Goal: Check status: Check status

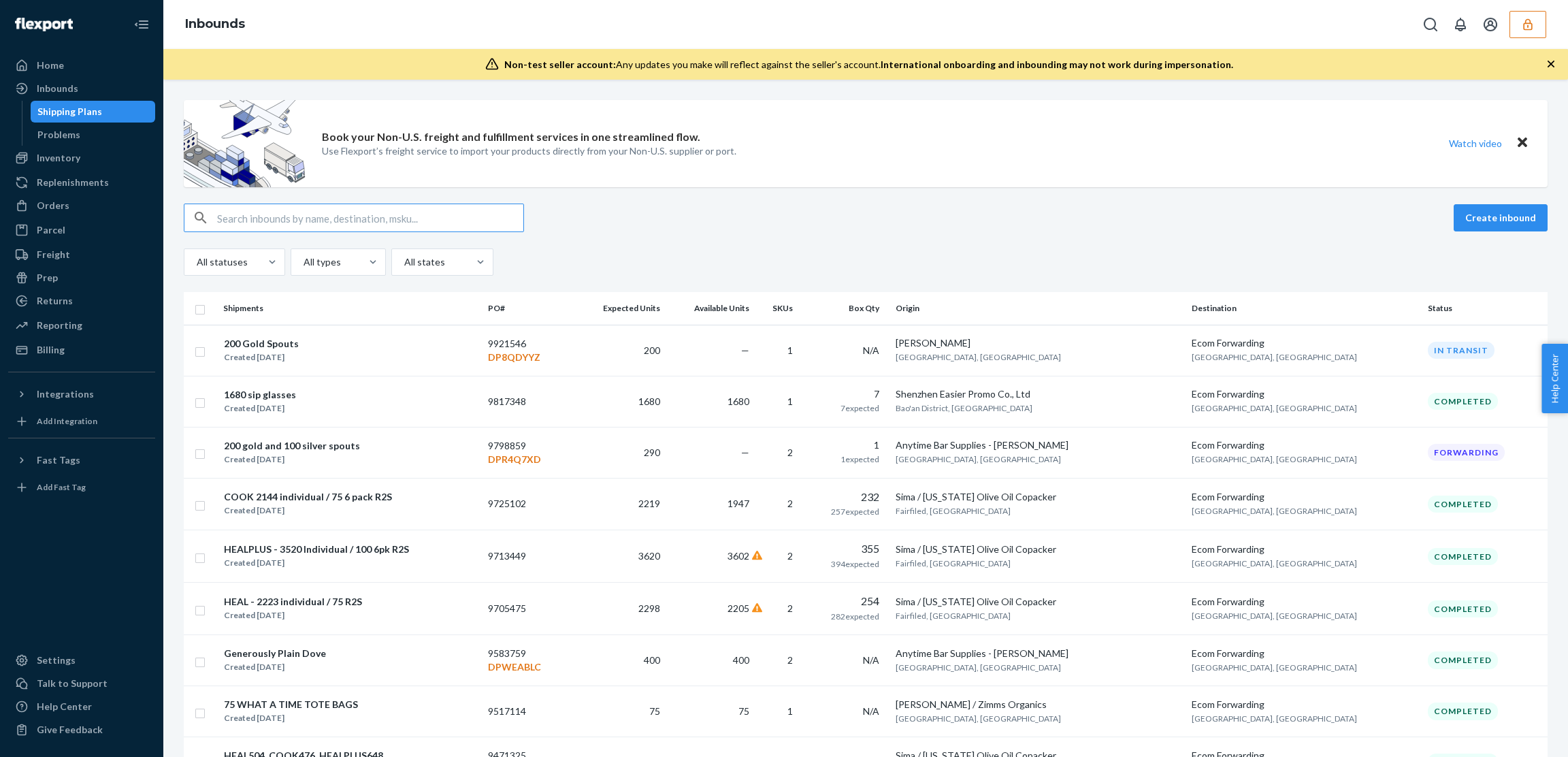
click at [1525, 31] on button "button" at bounding box center [1527, 24] width 37 height 27
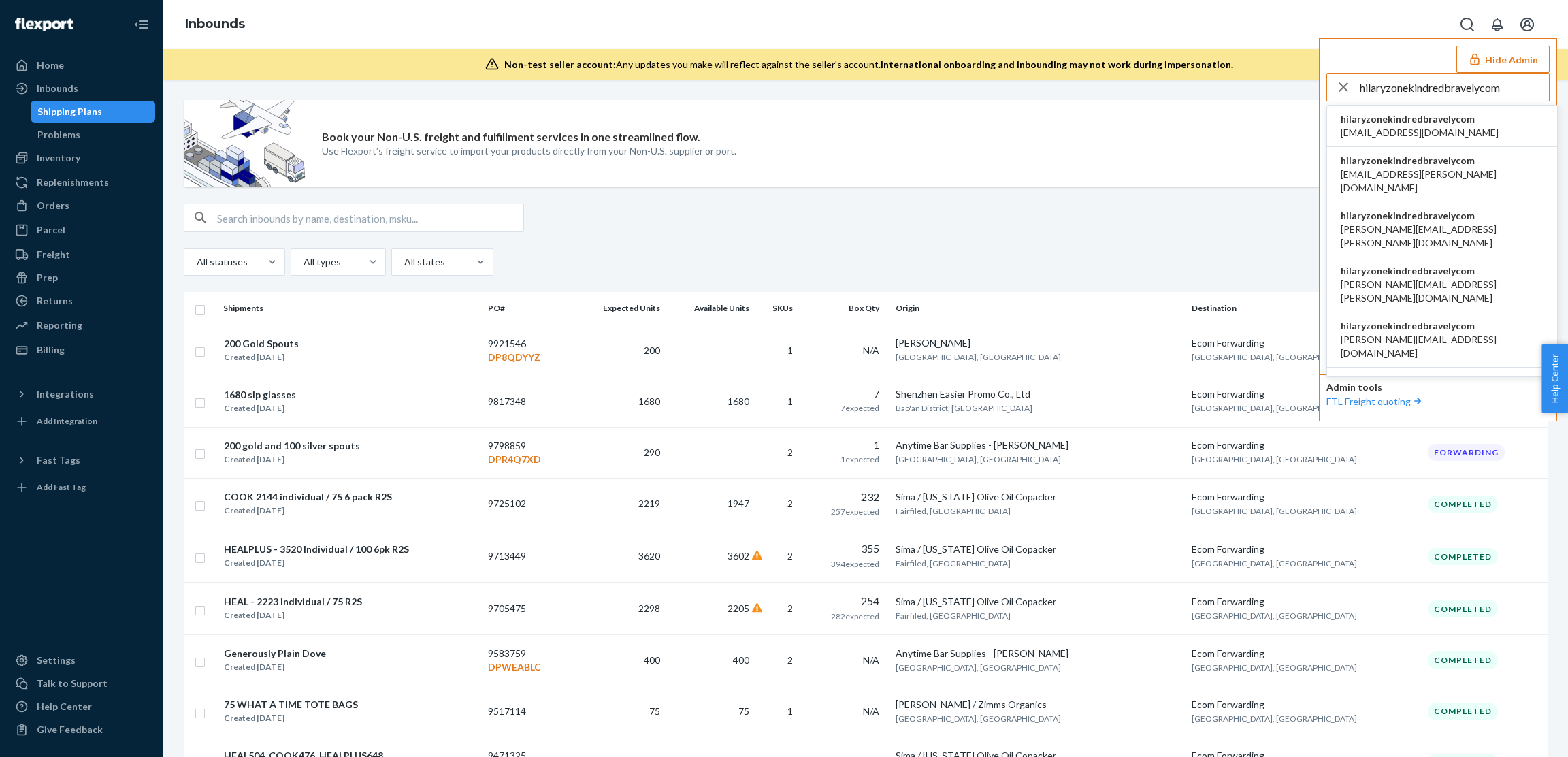
type input "hilaryzonekindredbravelycom"
click at [1417, 126] on span "airine.mistula@kindredbravely.com" at bounding box center [1420, 133] width 158 height 13
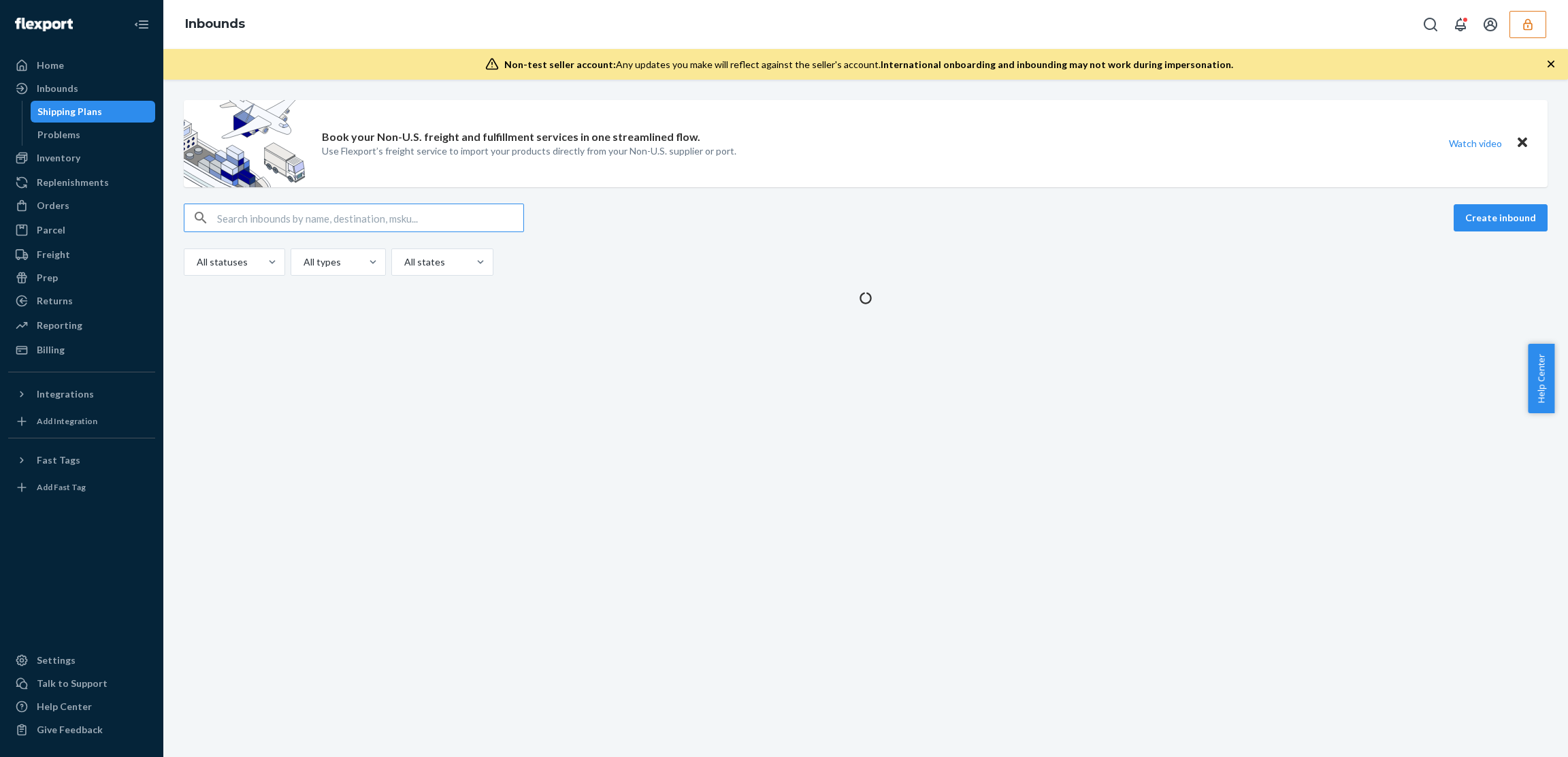
click at [296, 233] on div "Create inbound All statuses All types All states" at bounding box center [866, 239] width 1364 height 73
click at [296, 221] on input "text" at bounding box center [370, 218] width 306 height 27
paste input "9856655"
type input "9856655"
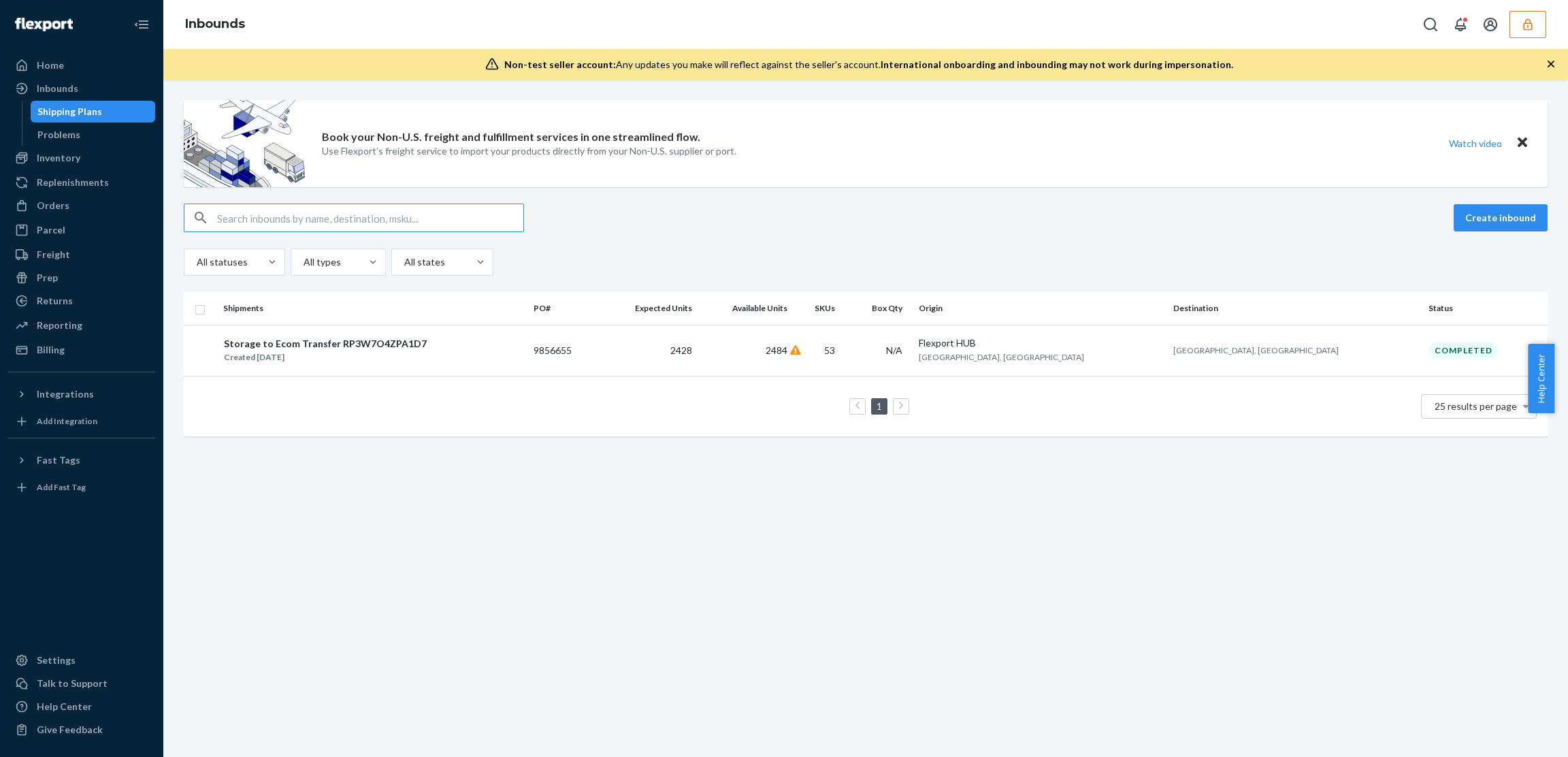
paste input "9856655"
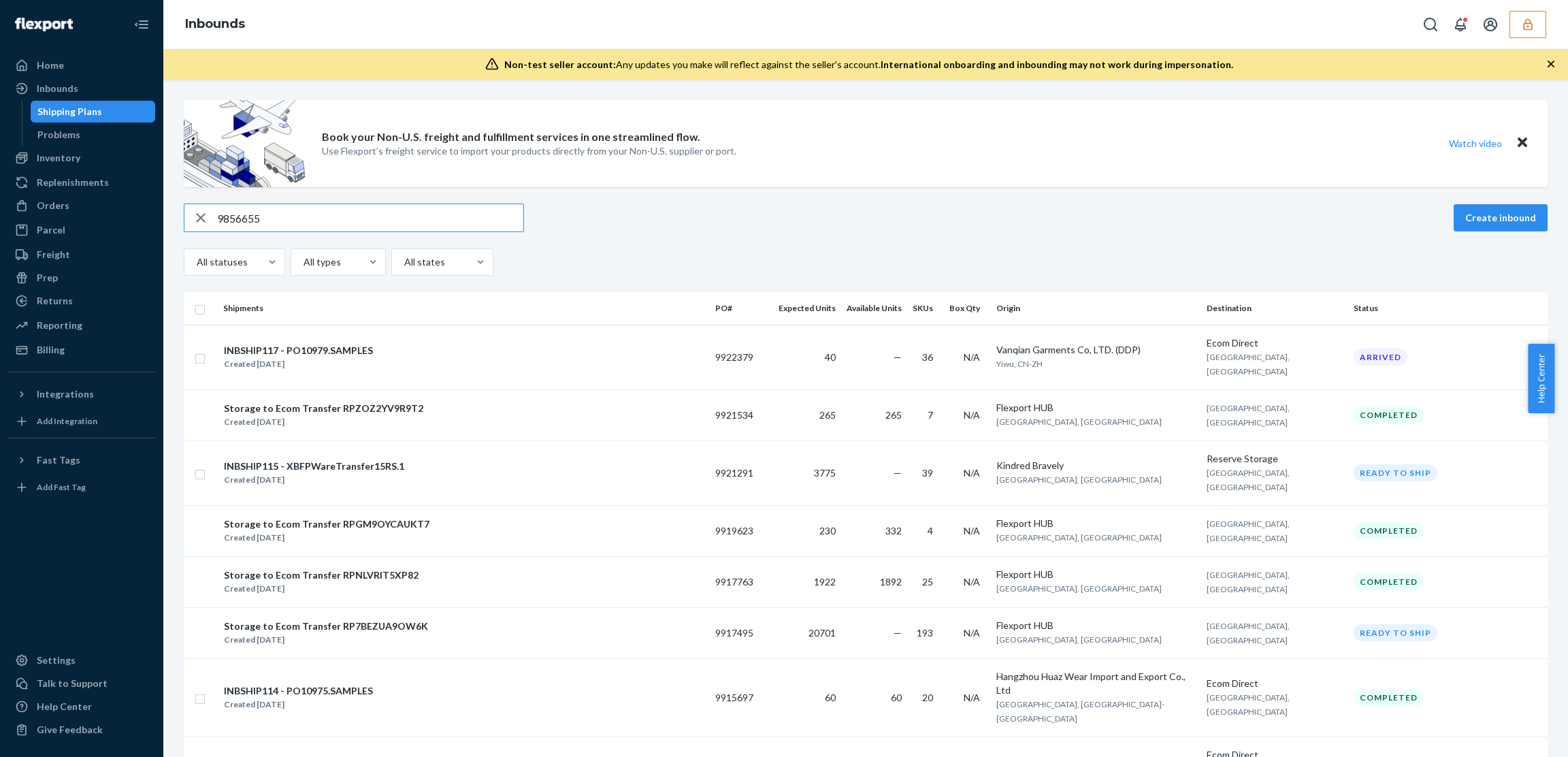
click at [423, 218] on input "9856655" at bounding box center [370, 218] width 306 height 27
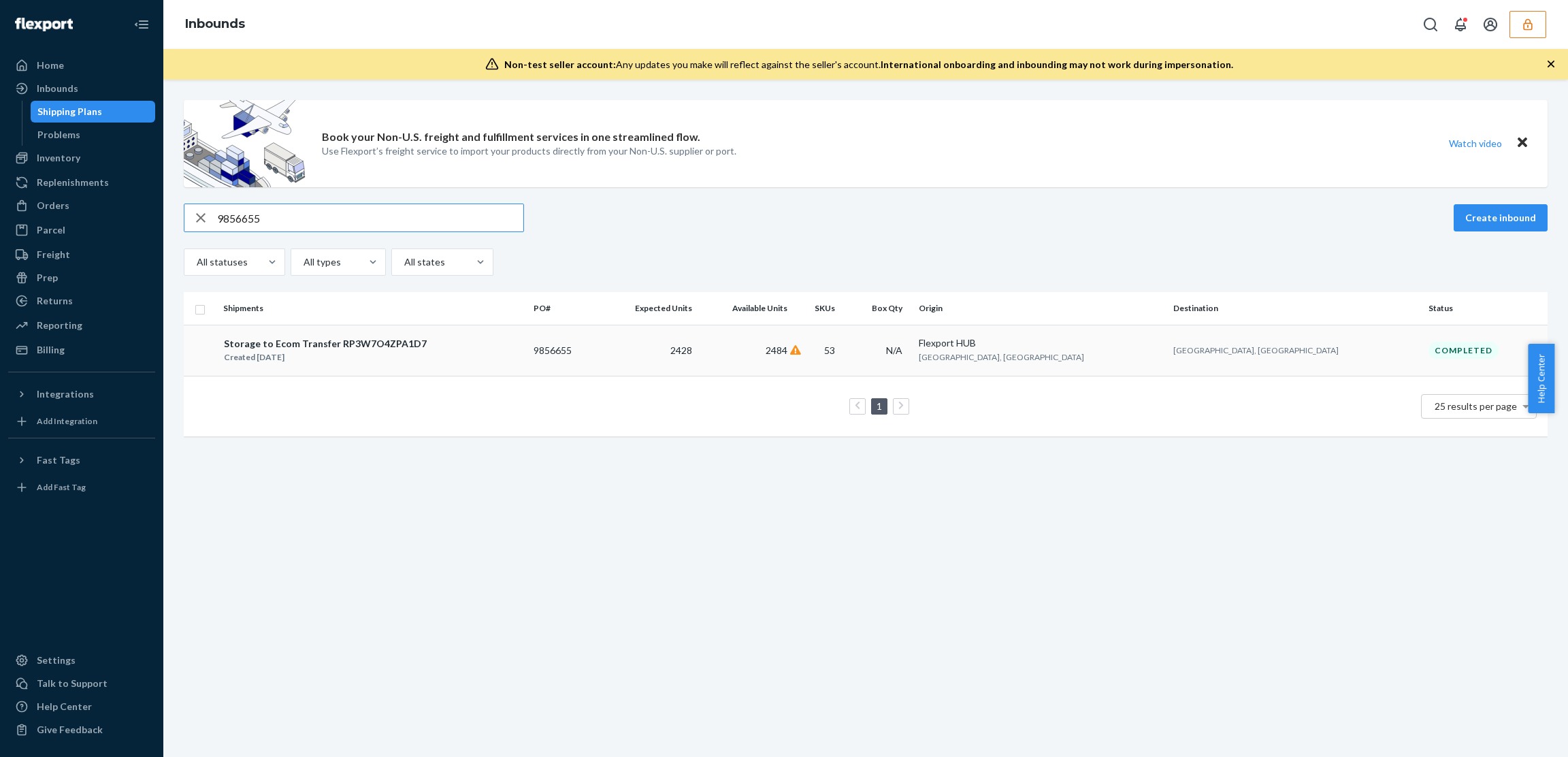
type input "9856655"
click at [450, 354] on div "Storage to Ecom Transfer RP3W7O4ZPA1D7 Created [DATE]" at bounding box center [373, 350] width 299 height 29
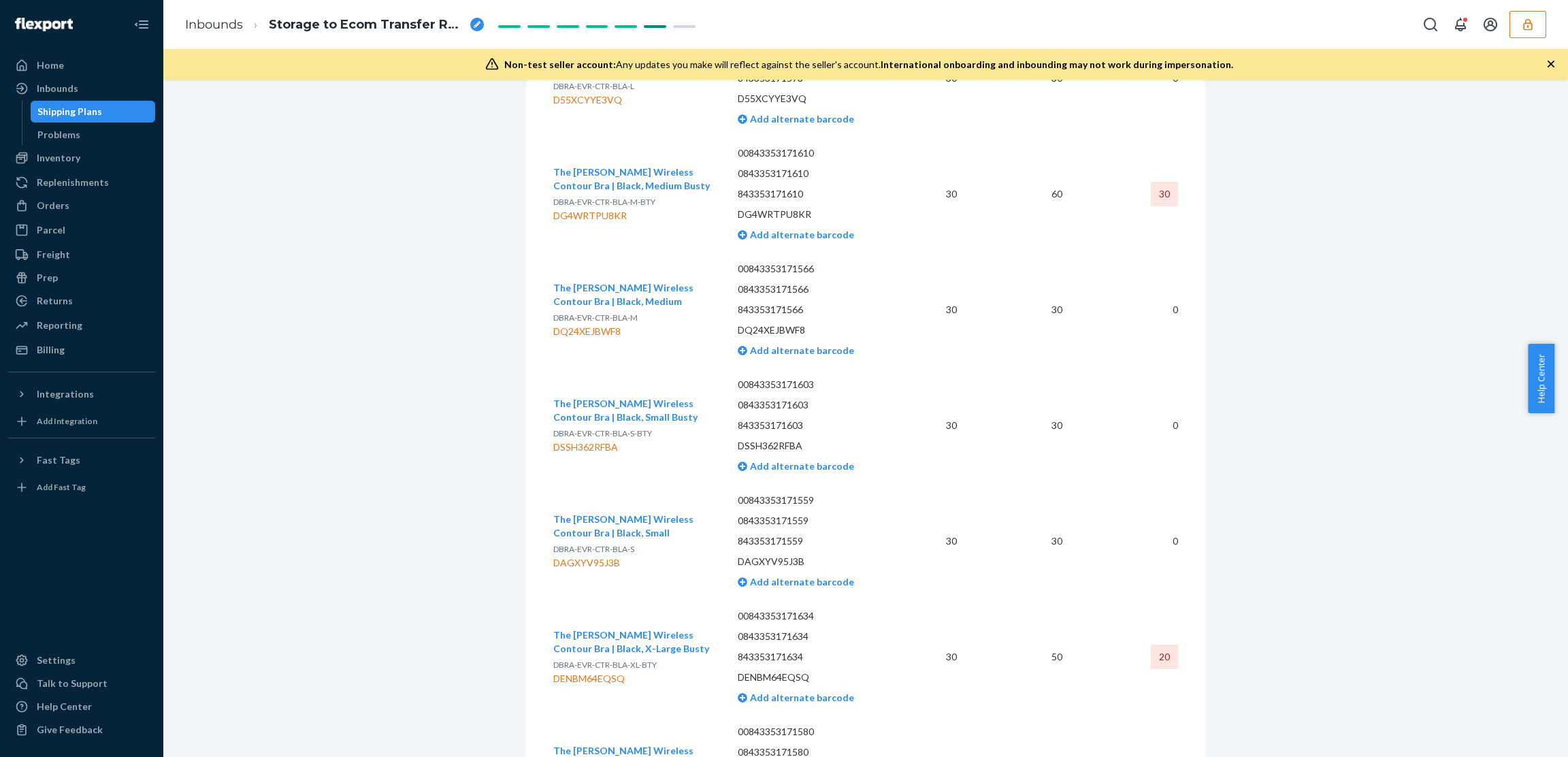
scroll to position [6197, 0]
